Goal: Task Accomplishment & Management: Manage account settings

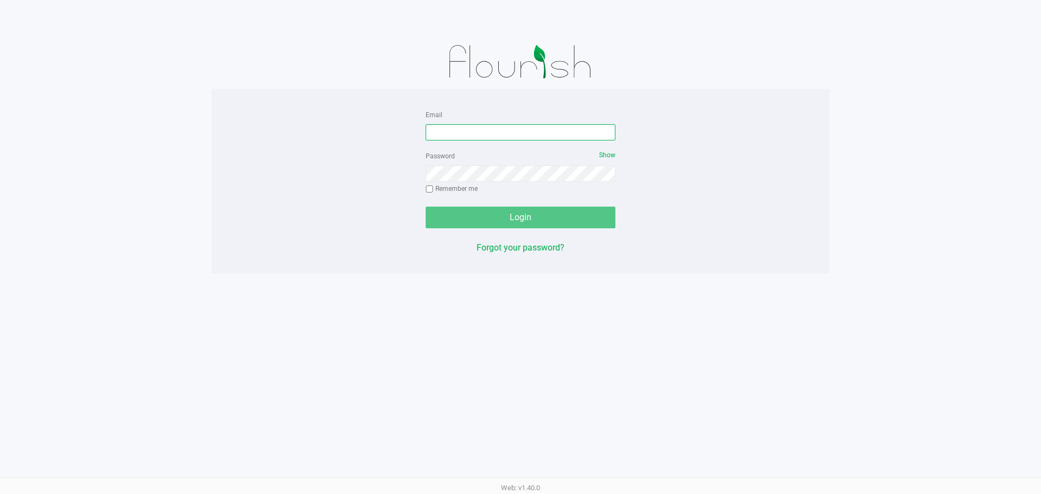
click at [446, 124] on input "Email" at bounding box center [520, 132] width 190 height 16
type input "[EMAIL_ADDRESS][DOMAIN_NAME]"
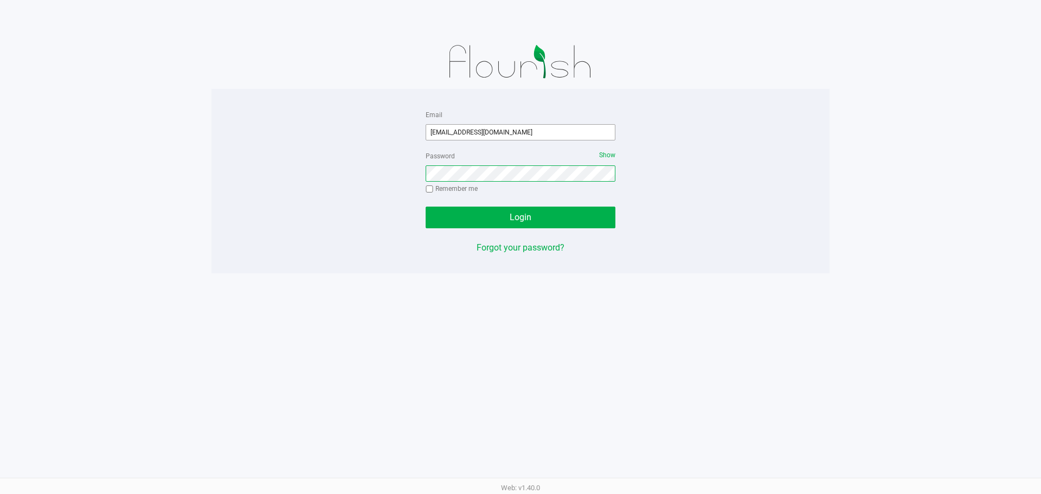
click at [425, 206] on button "Login" at bounding box center [520, 217] width 190 height 22
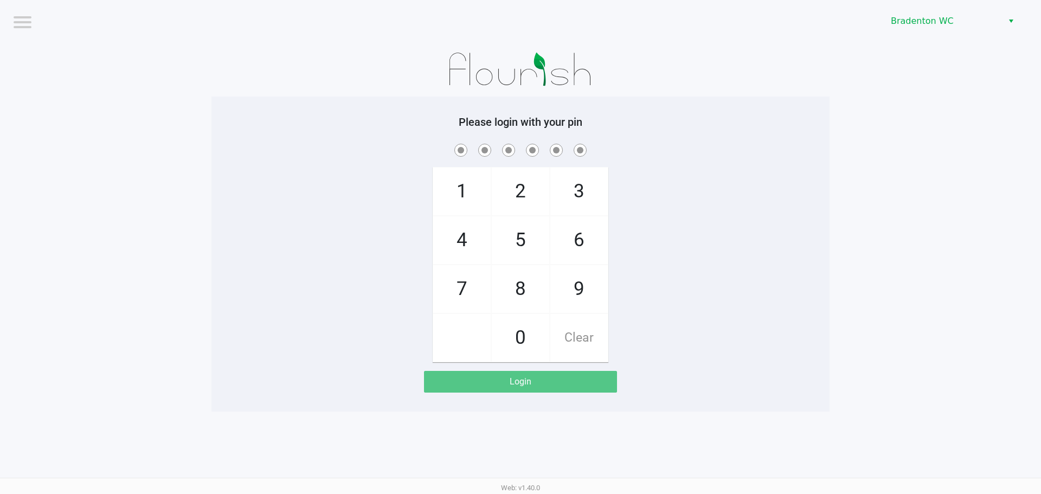
click at [941, 10] on div "Bradenton WC" at bounding box center [784, 21] width 512 height 42
click at [937, 24] on span "Bradenton WC" at bounding box center [943, 21] width 106 height 13
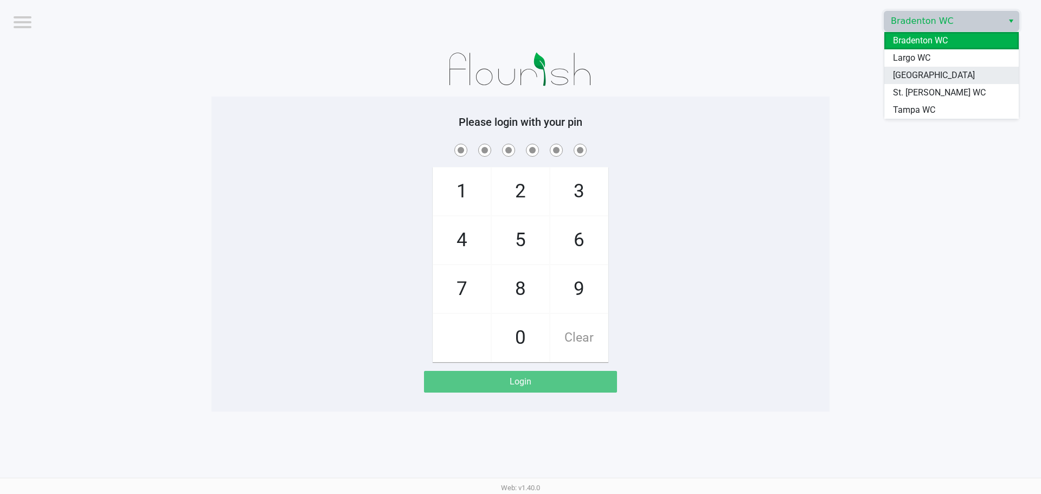
click at [921, 78] on span "[GEOGRAPHIC_DATA]" at bounding box center [934, 75] width 82 height 13
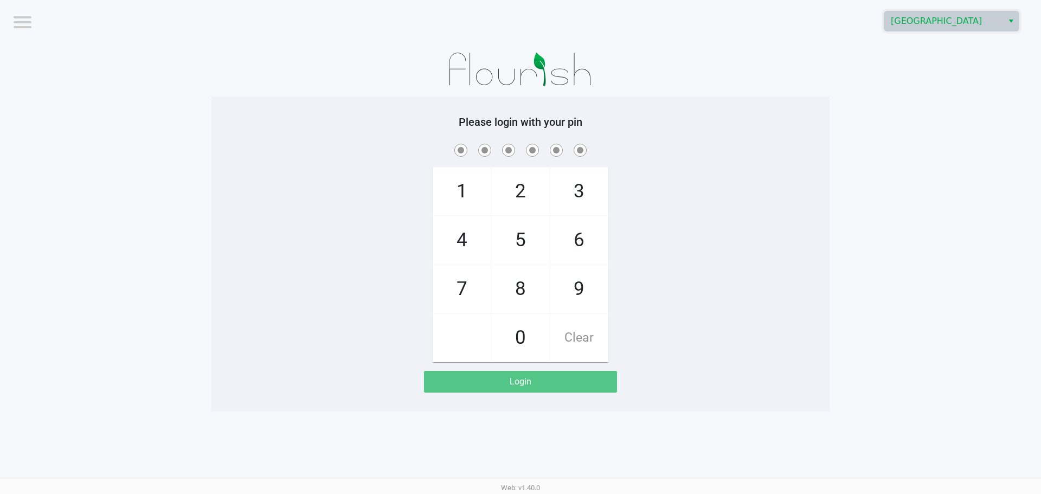
click at [204, 169] on app-pos-login-wrapper "Logout [GEOGRAPHIC_DATA] Please login with your pin 1 4 7 2 5 8 0 3 6 9 Clear L…" at bounding box center [520, 205] width 1041 height 411
